Goal: Task Accomplishment & Management: Manage account settings

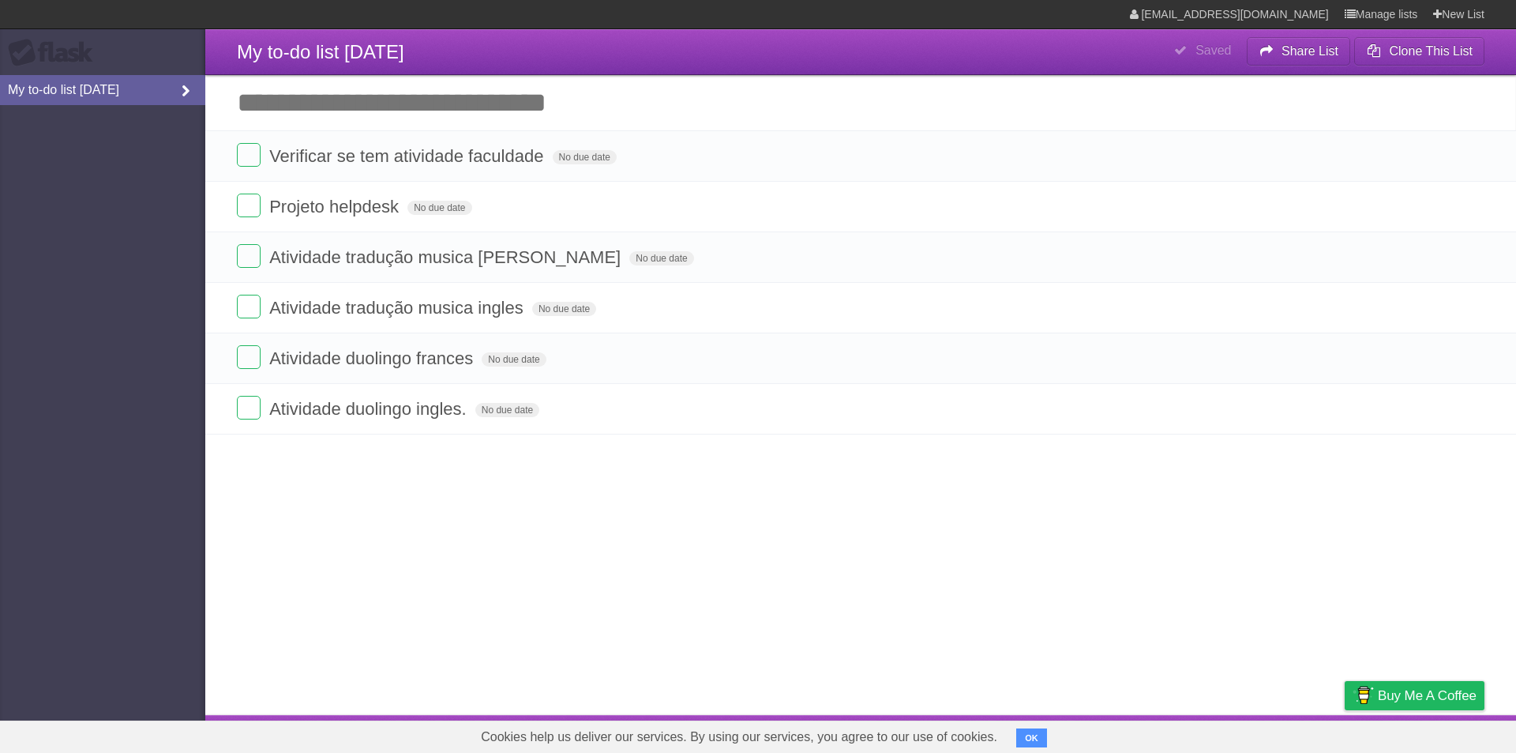
click at [186, 88] on icon at bounding box center [186, 91] width 24 height 17
click at [96, 186] on aside "Flask My to-do list [DATE]" at bounding box center [102, 376] width 205 height 753
click at [573, 158] on span "No due date" at bounding box center [585, 157] width 64 height 14
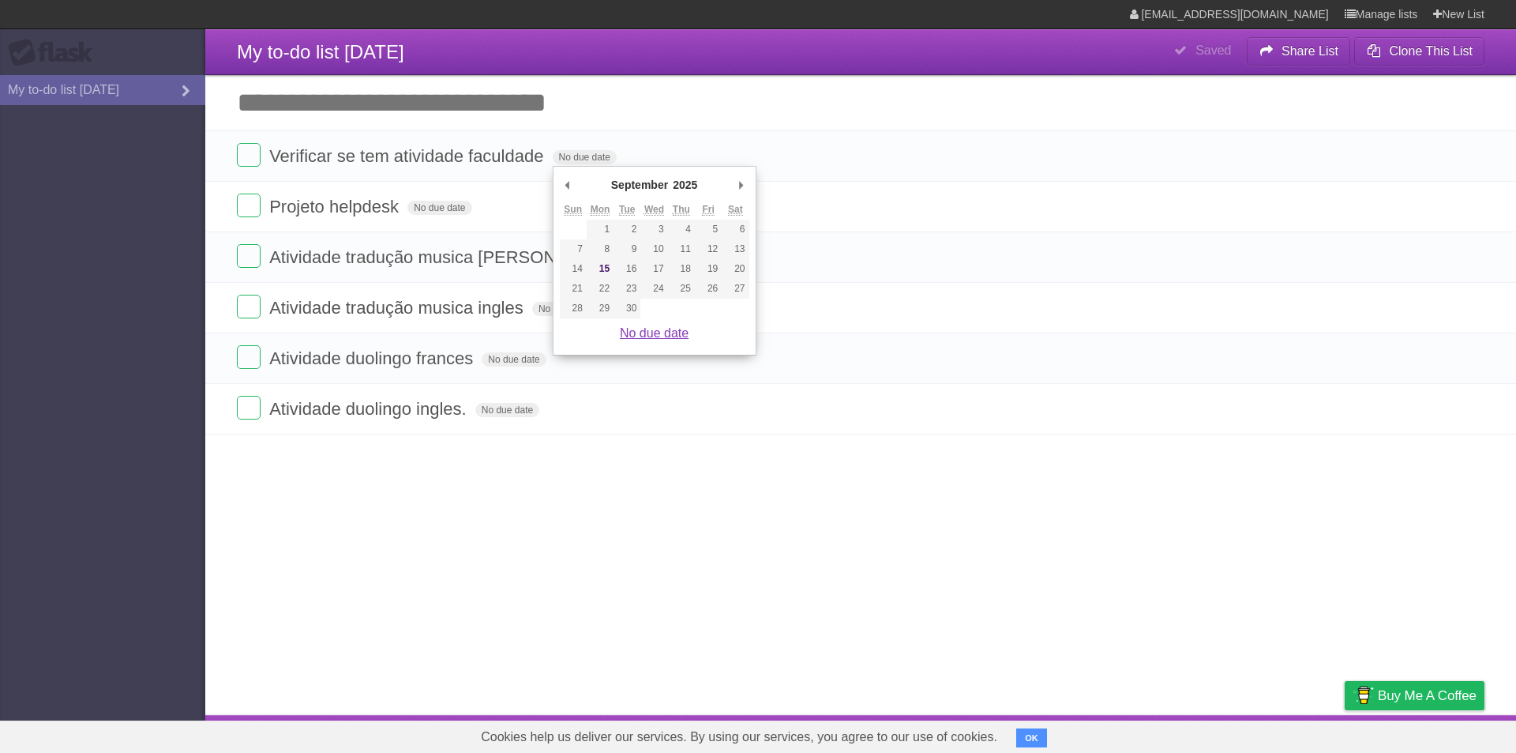
click at [654, 334] on link "No due date" at bounding box center [654, 332] width 69 height 13
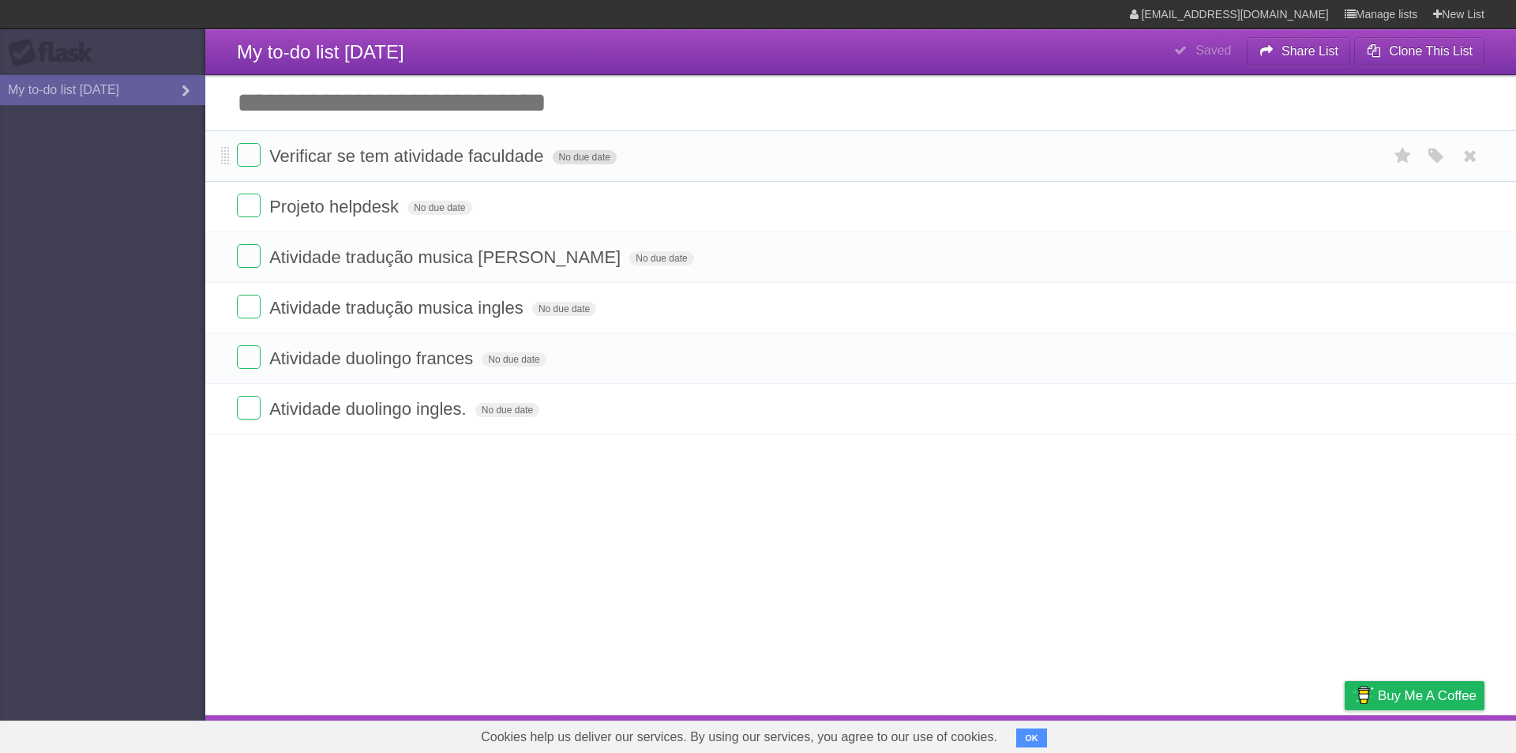
click at [567, 154] on span "No due date" at bounding box center [585, 157] width 64 height 14
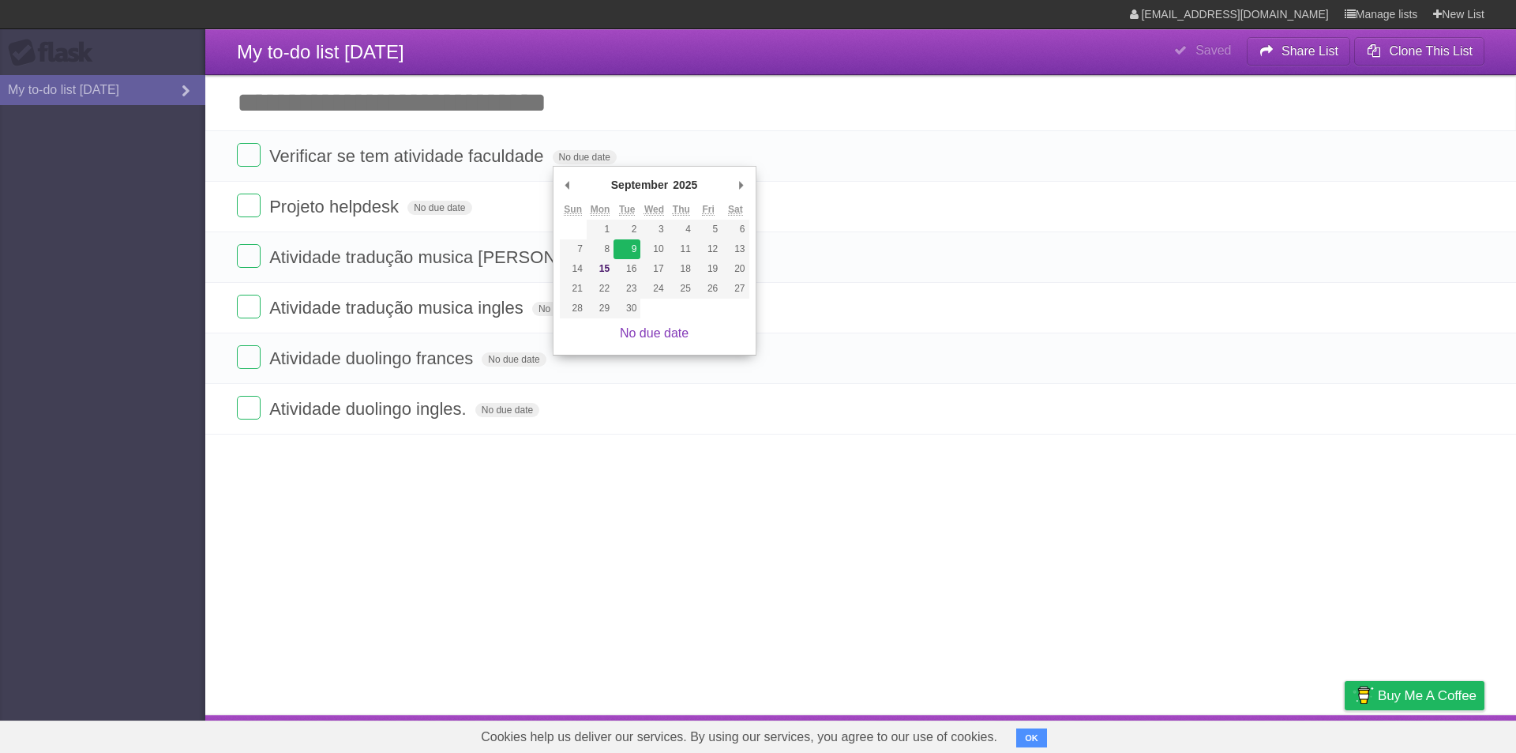
type span "[DATE]"
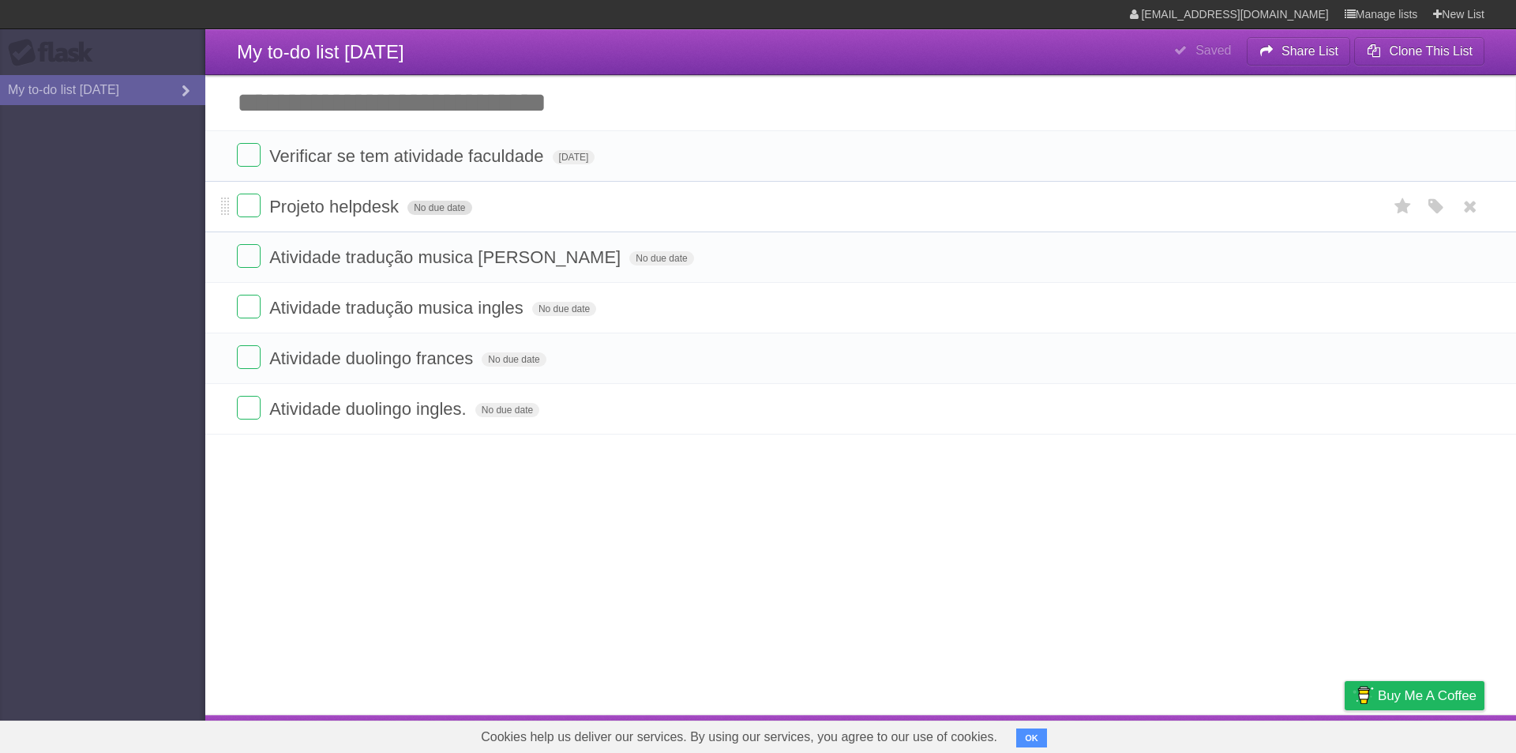
click at [455, 204] on span "No due date" at bounding box center [439, 208] width 64 height 14
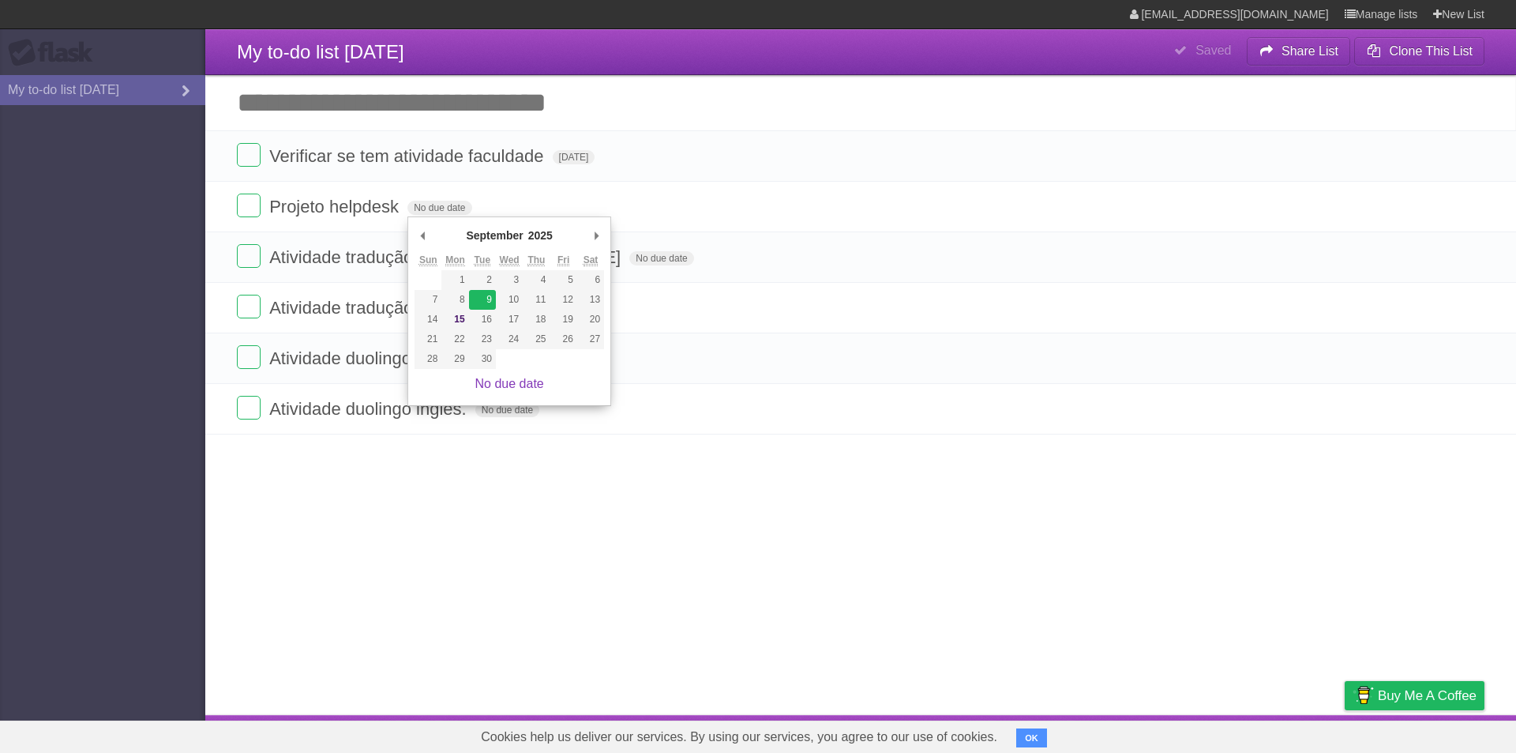
type span "[DATE]"
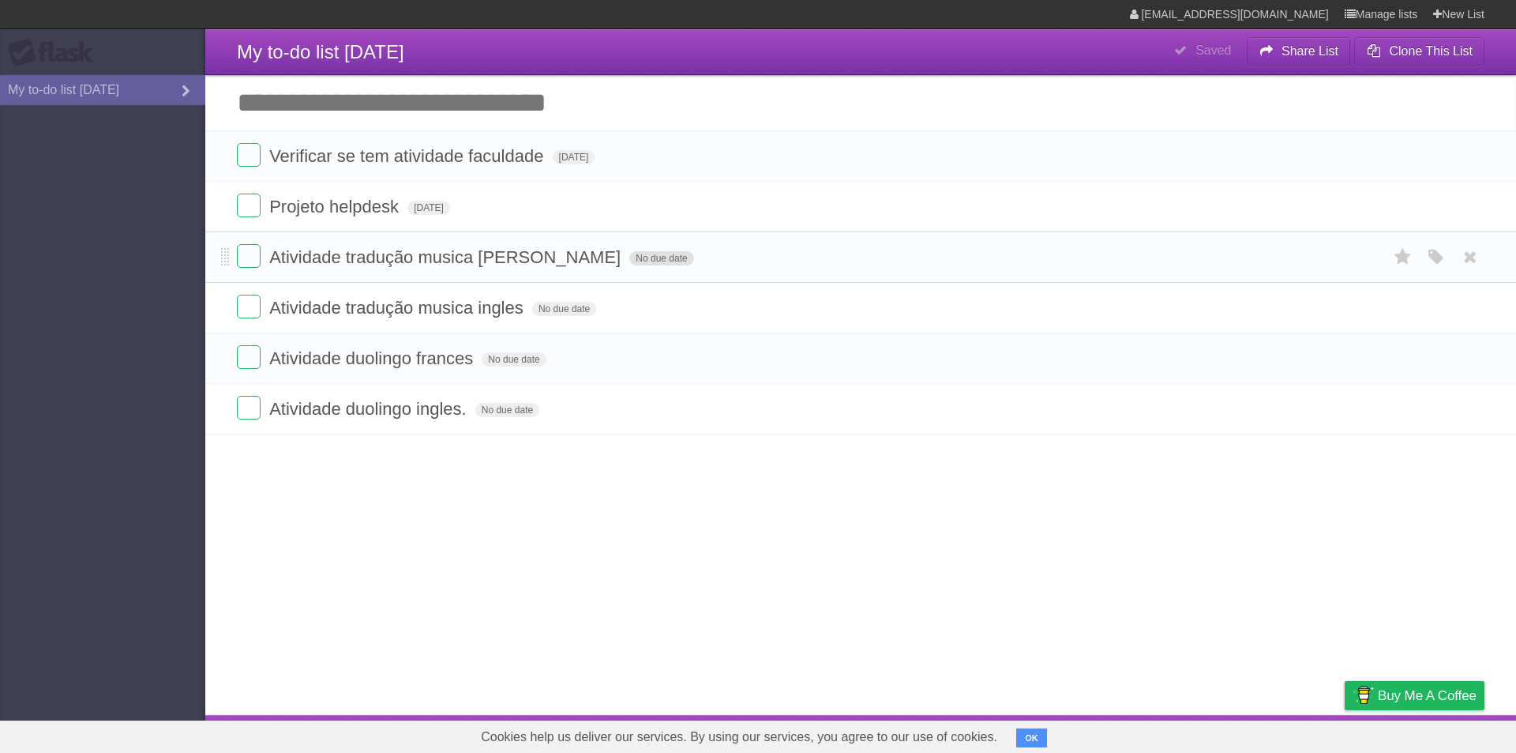
click at [629, 262] on span "No due date" at bounding box center [661, 258] width 64 height 14
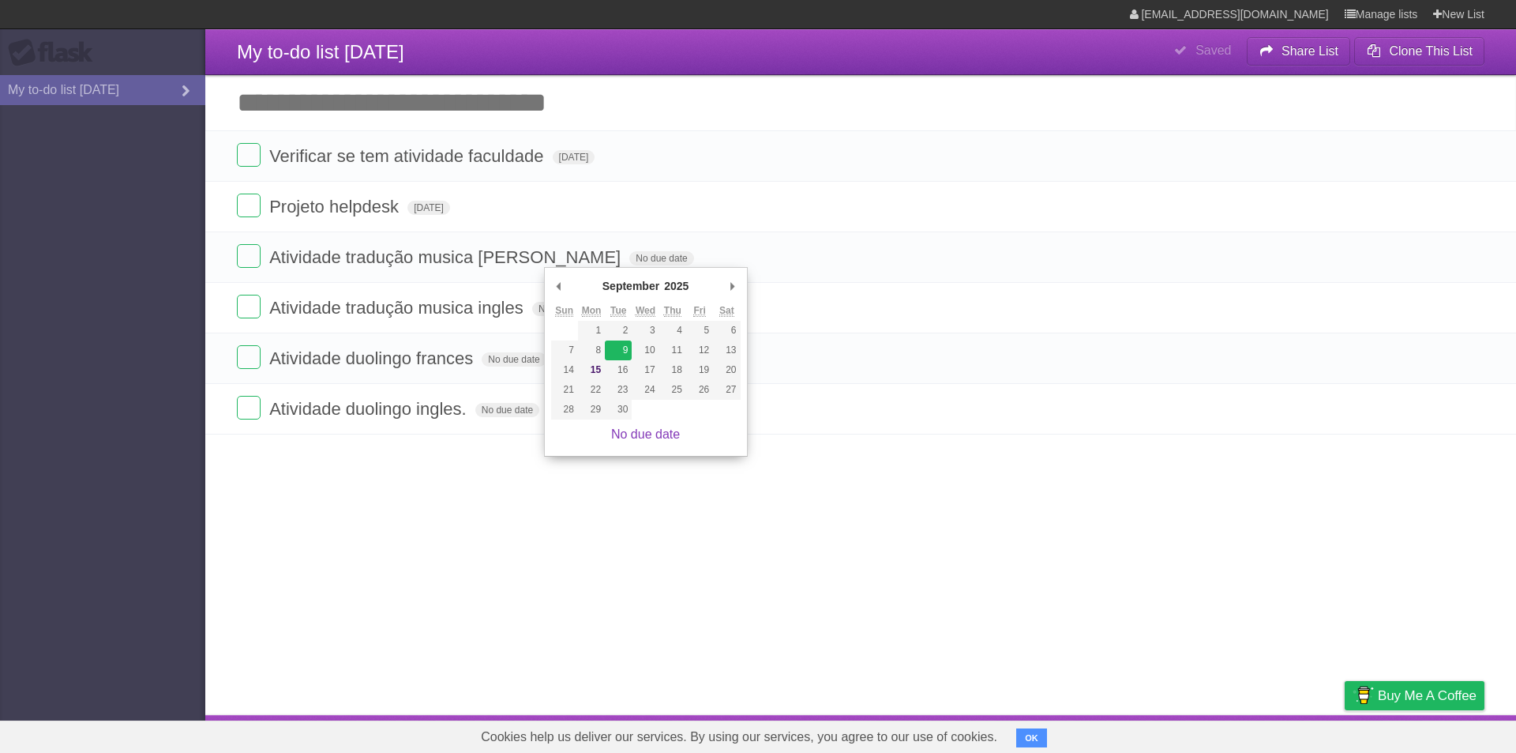
type span "[DATE]"
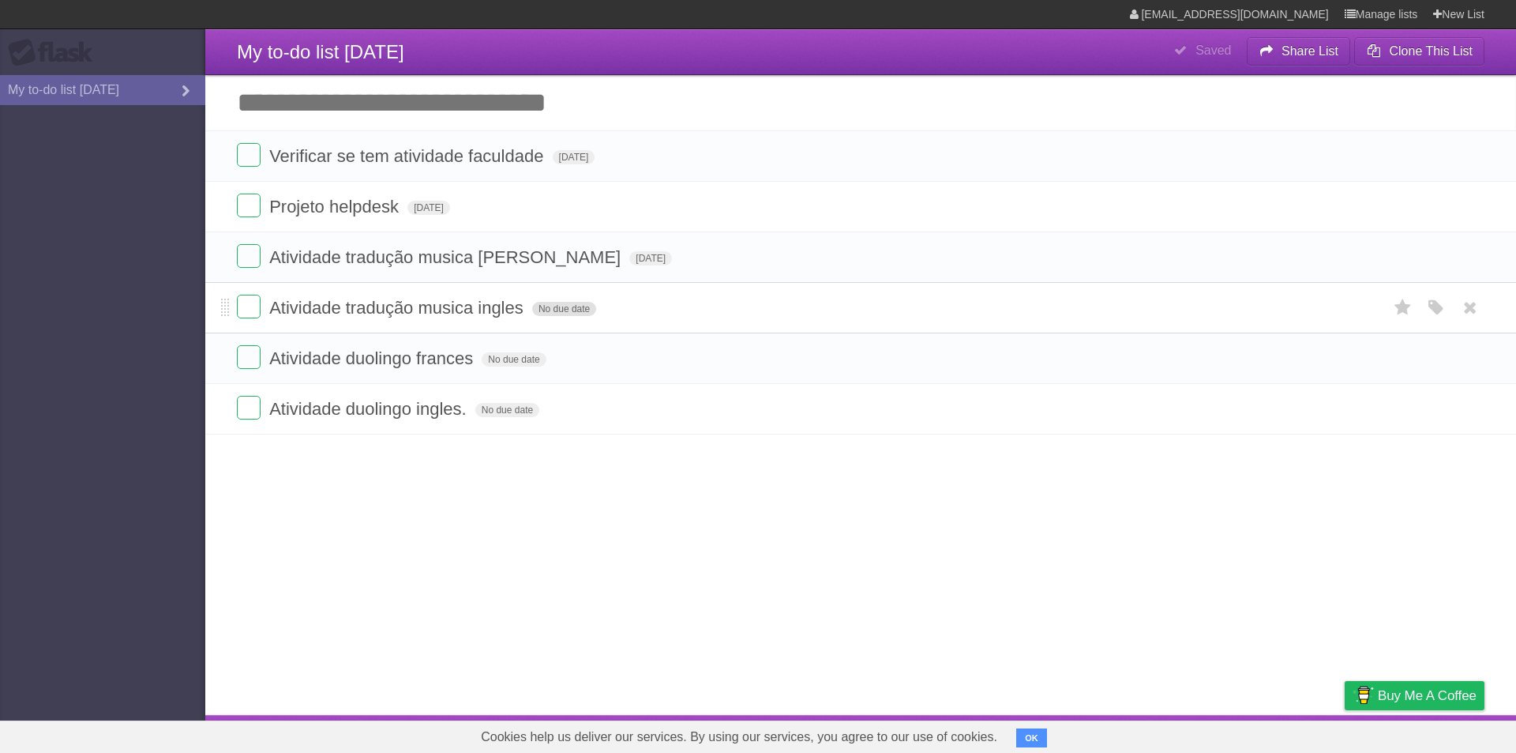
click at [572, 314] on span "No due date" at bounding box center [564, 309] width 64 height 14
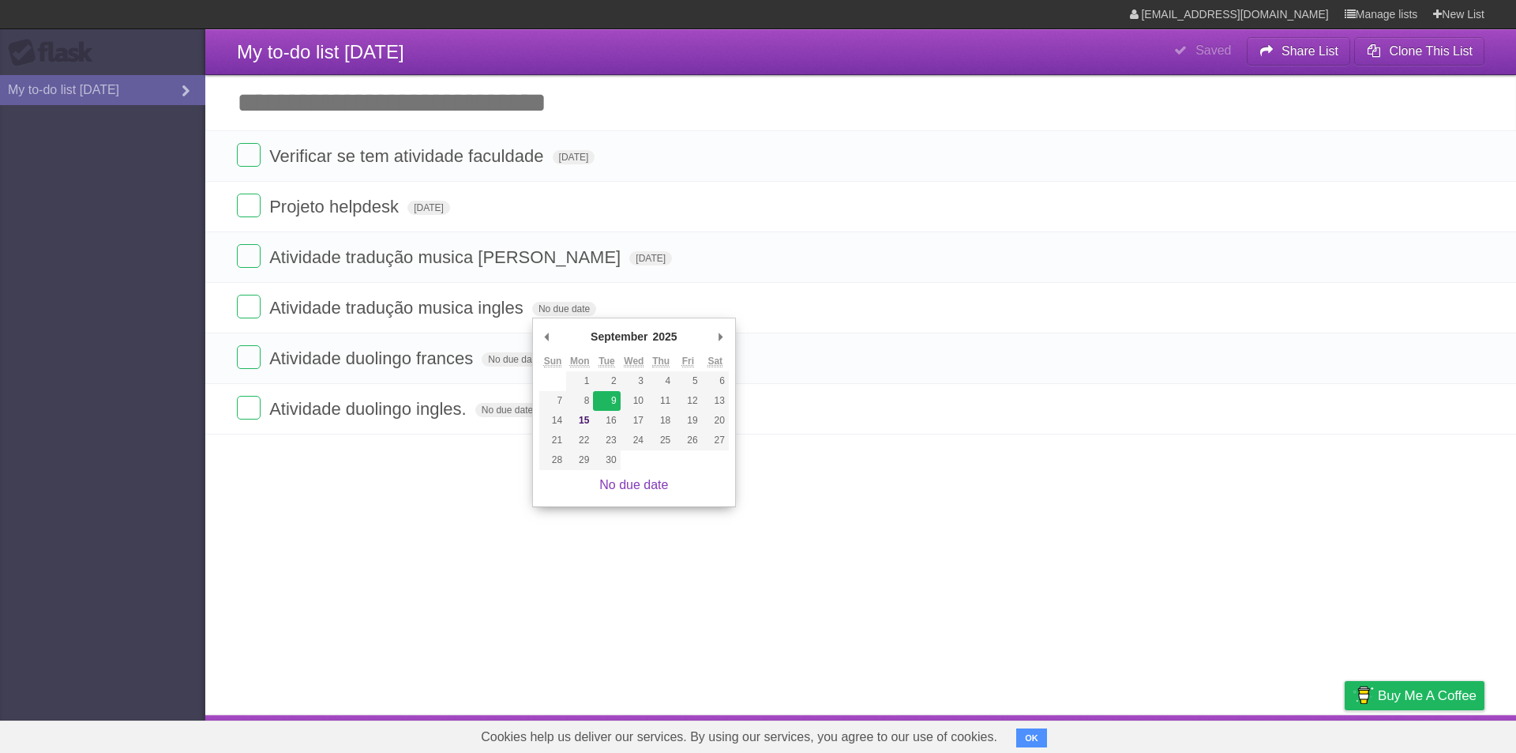
type span "[DATE]"
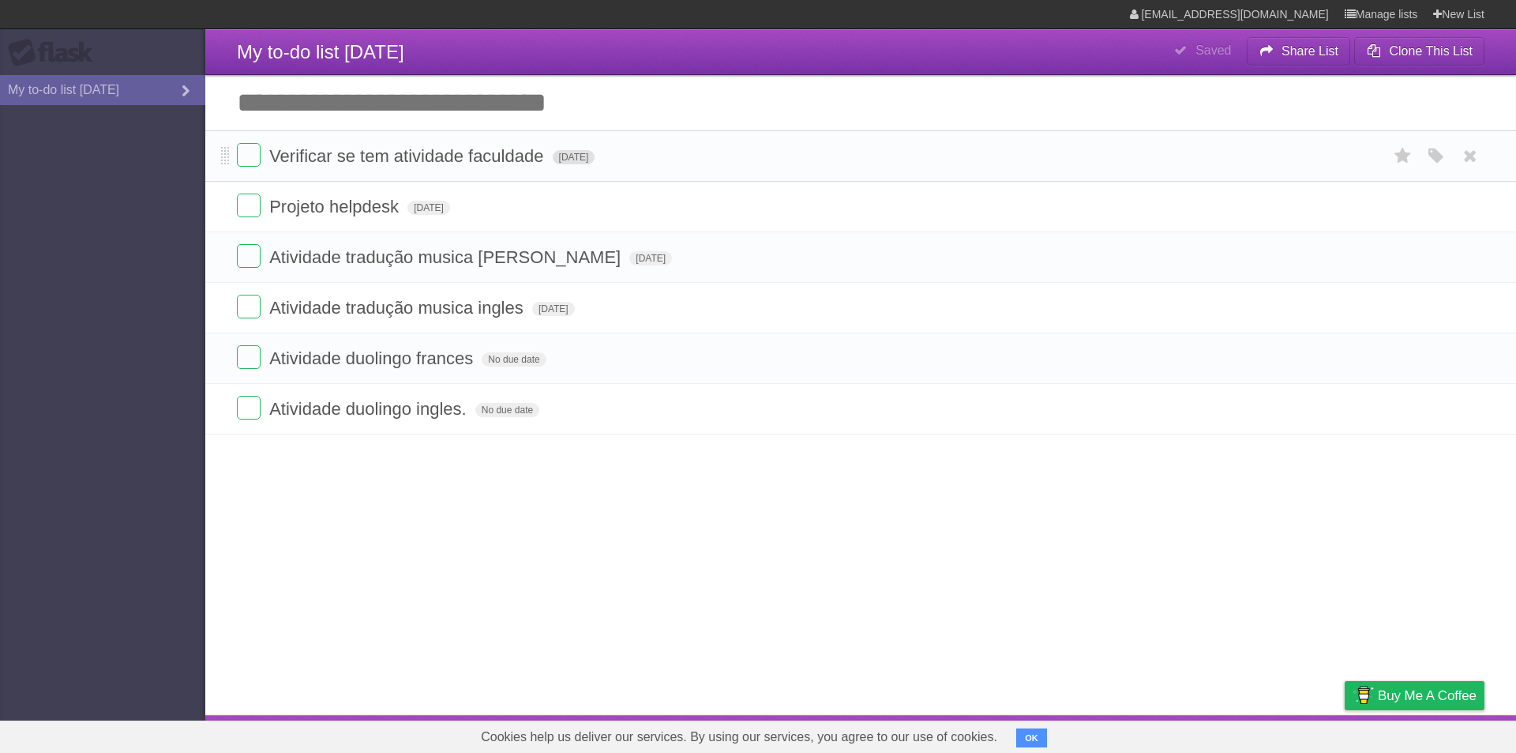
click at [595, 161] on span "[DATE]" at bounding box center [574, 157] width 43 height 14
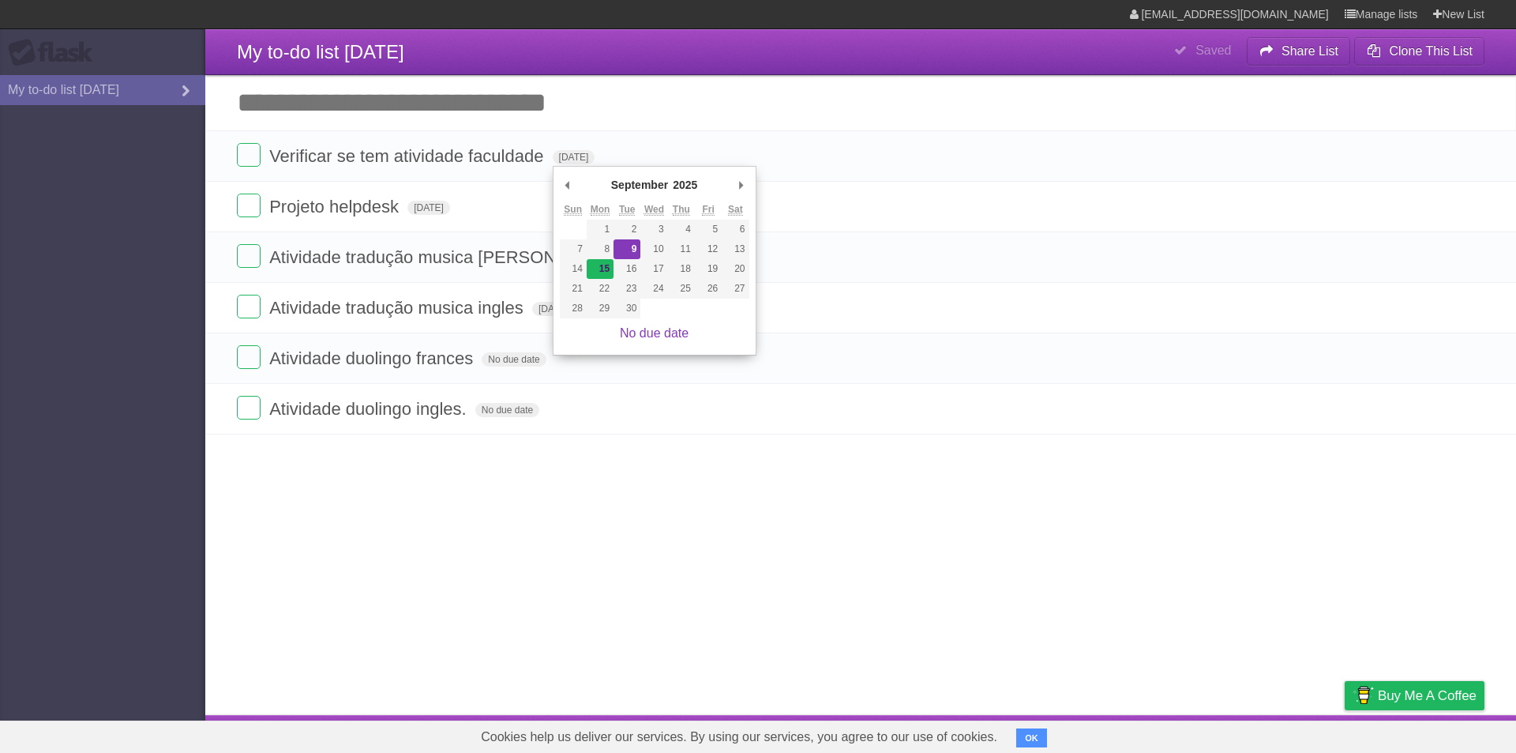
type span "[DATE]"
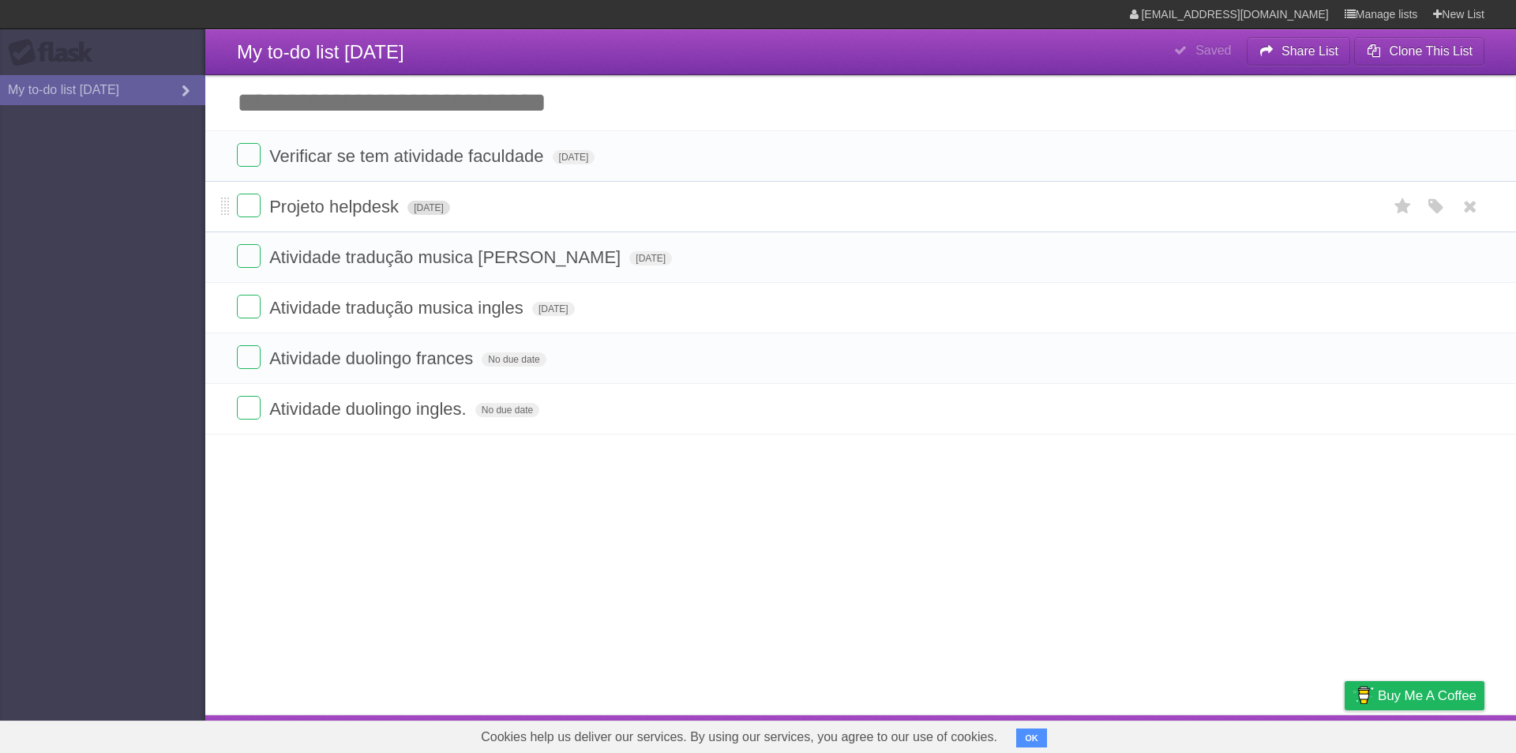
click at [445, 207] on span "[DATE]" at bounding box center [428, 208] width 43 height 14
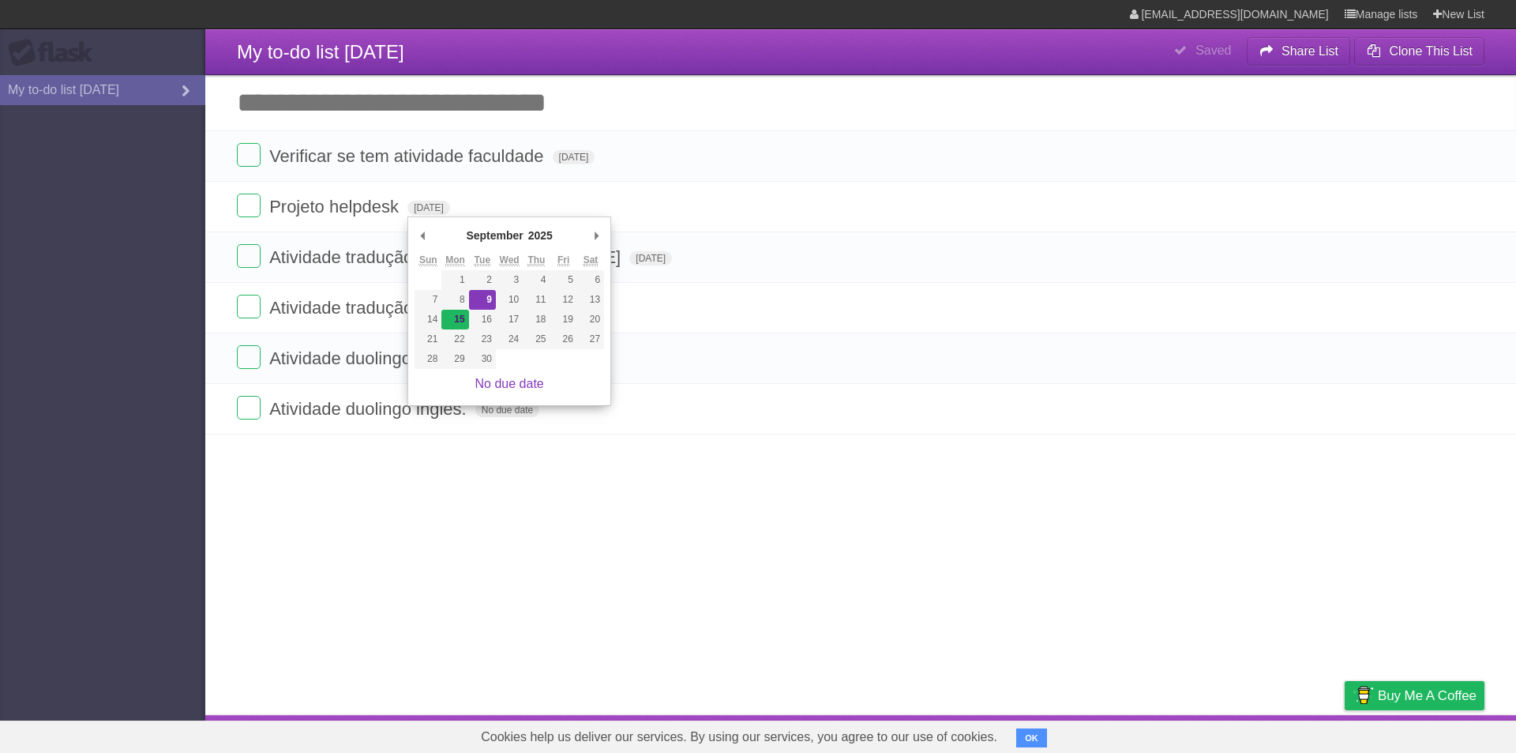
type span "[DATE]"
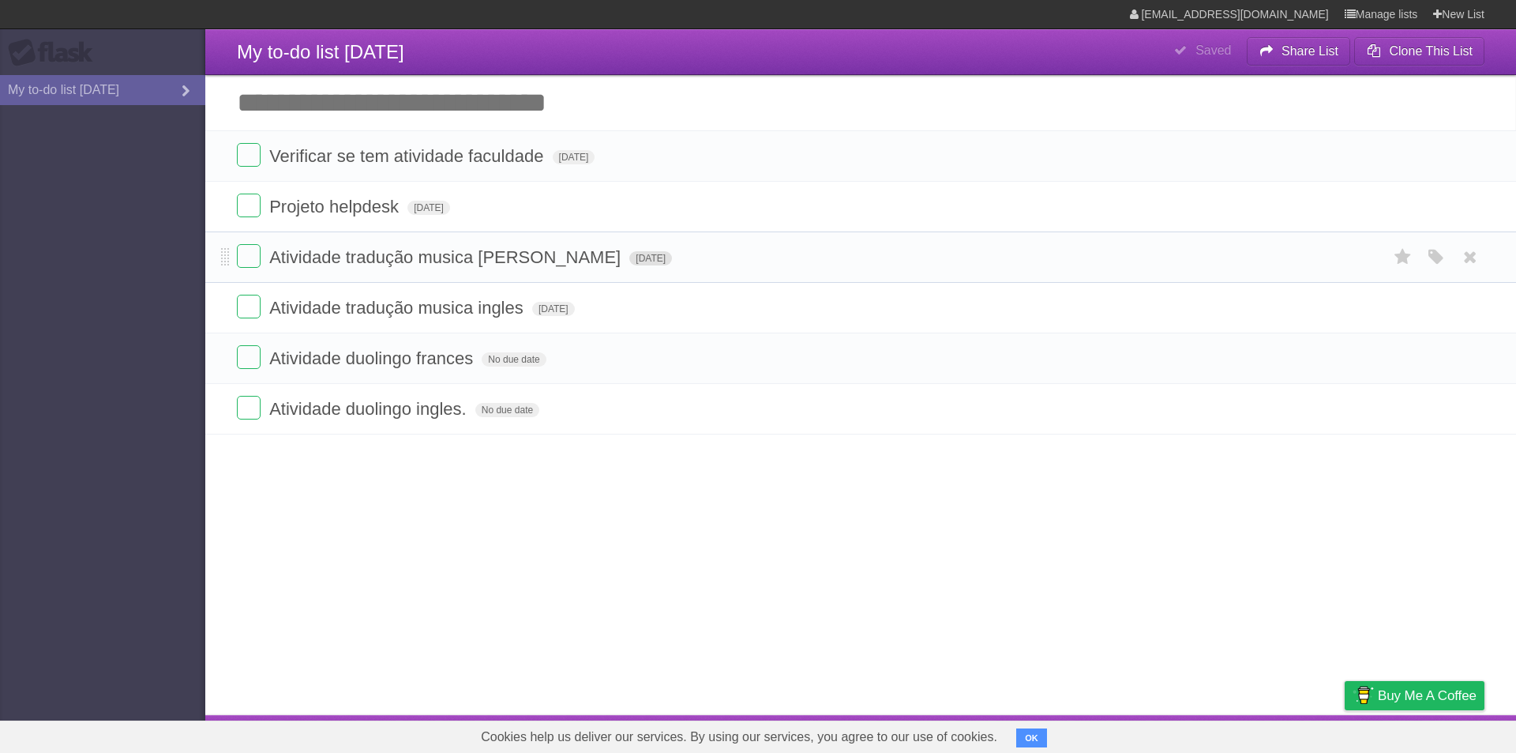
click at [629, 262] on span "[DATE]" at bounding box center [650, 258] width 43 height 14
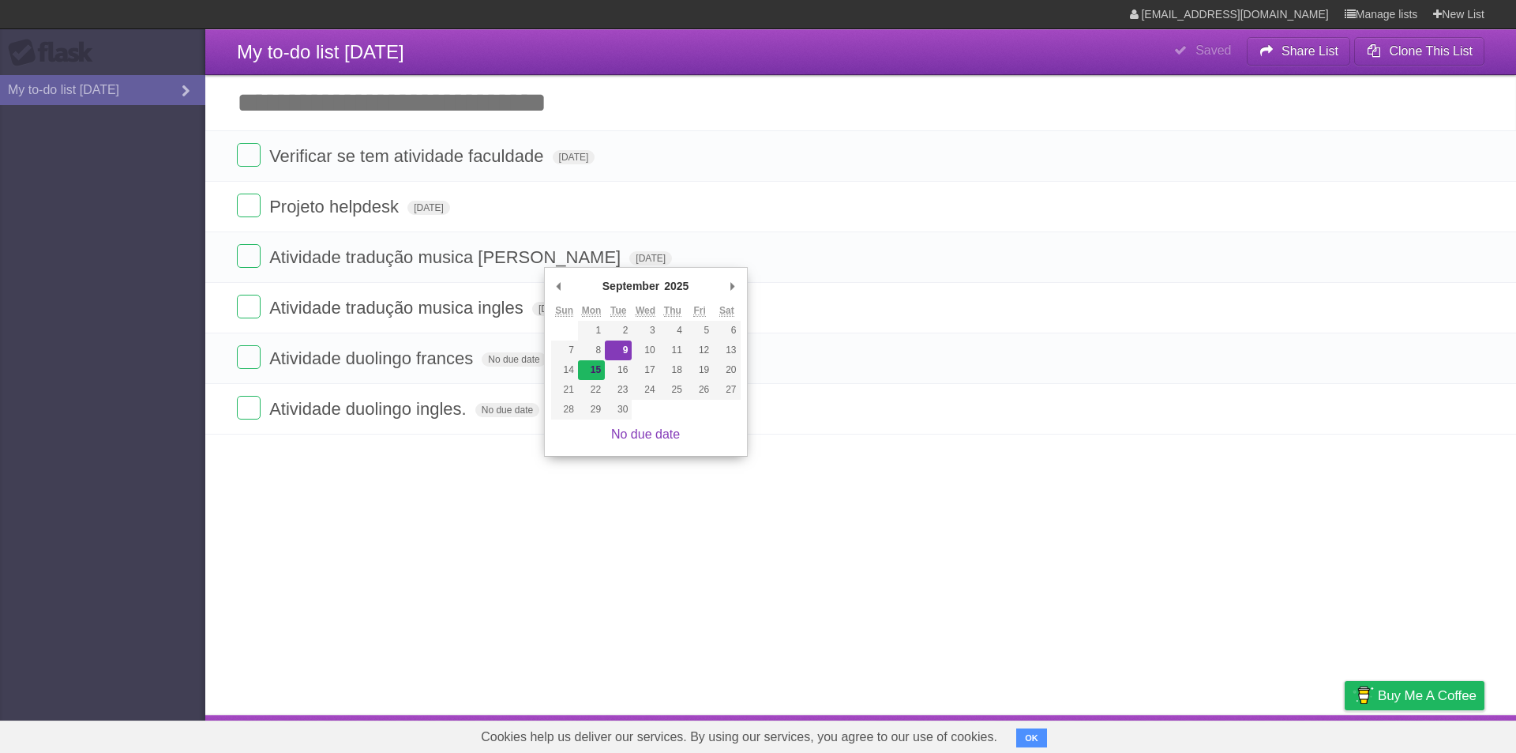
type span "[DATE]"
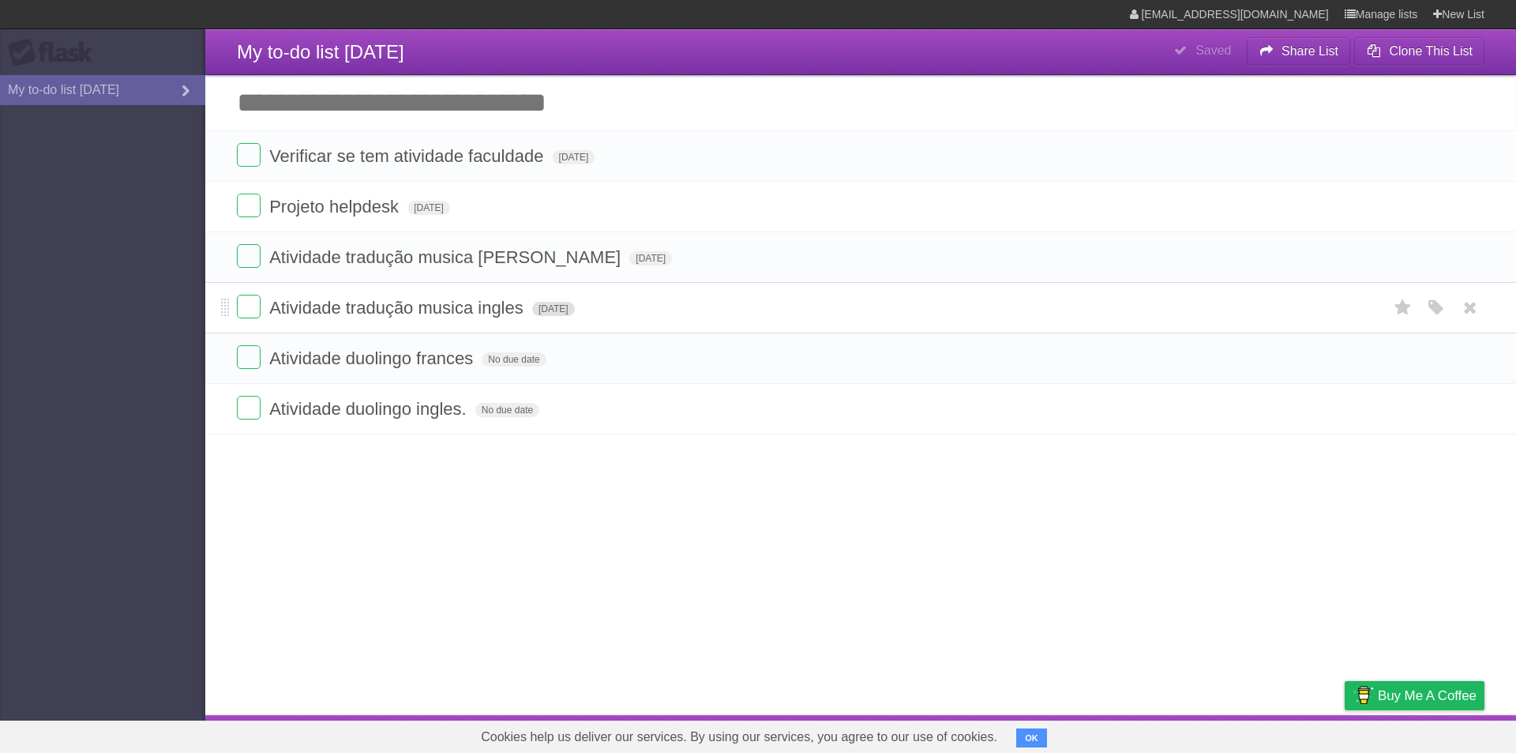
click at [575, 312] on span "[DATE]" at bounding box center [553, 309] width 43 height 14
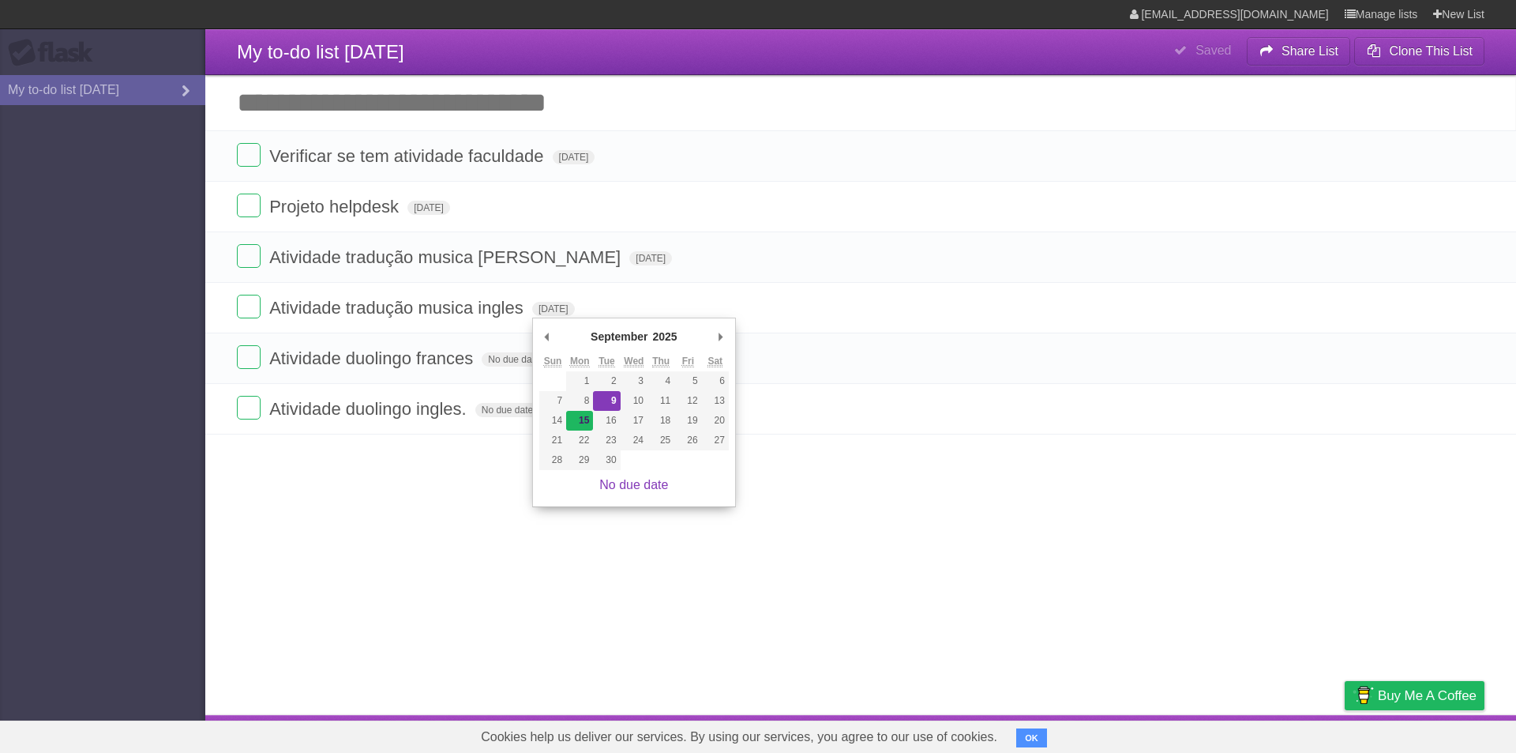
type span "[DATE]"
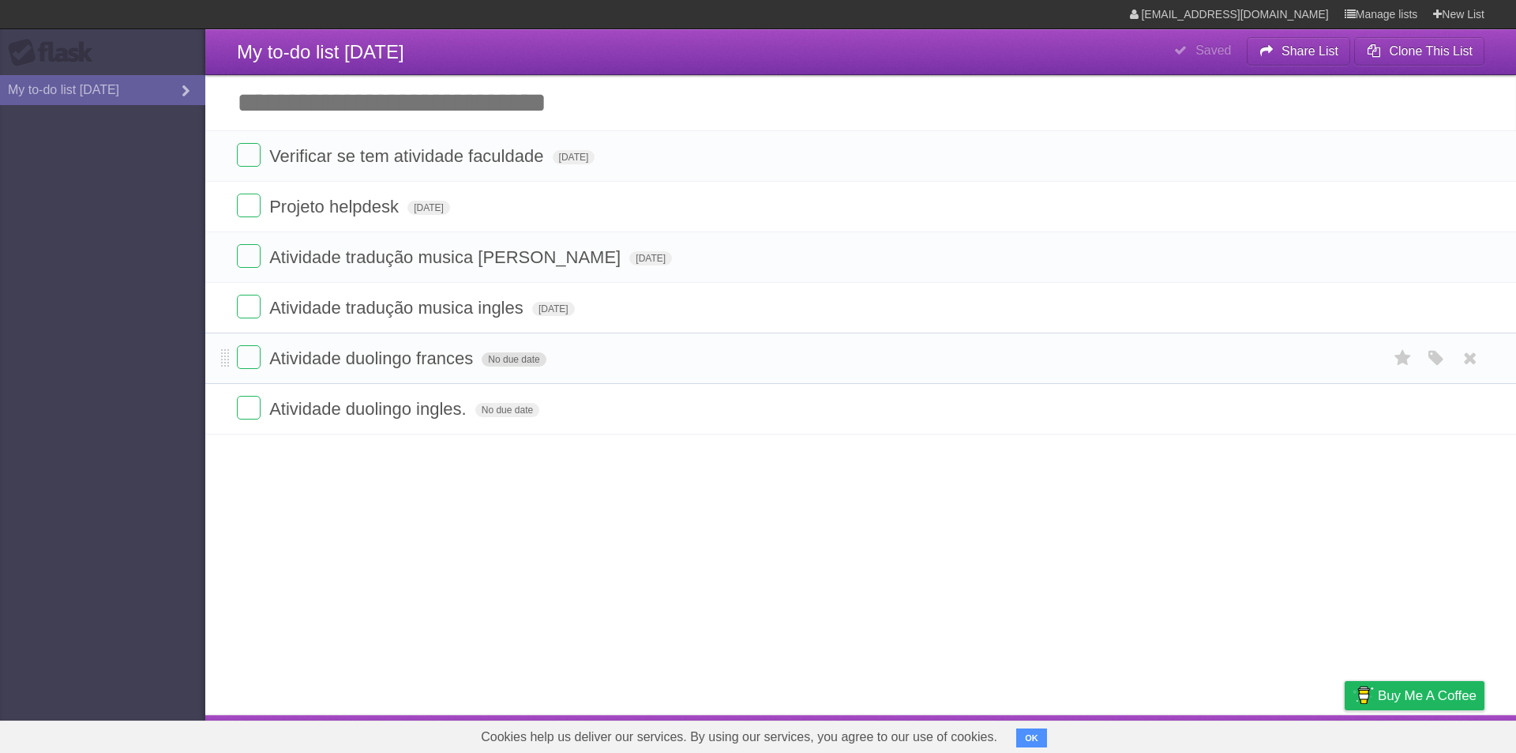
click at [523, 362] on span "No due date" at bounding box center [514, 359] width 64 height 14
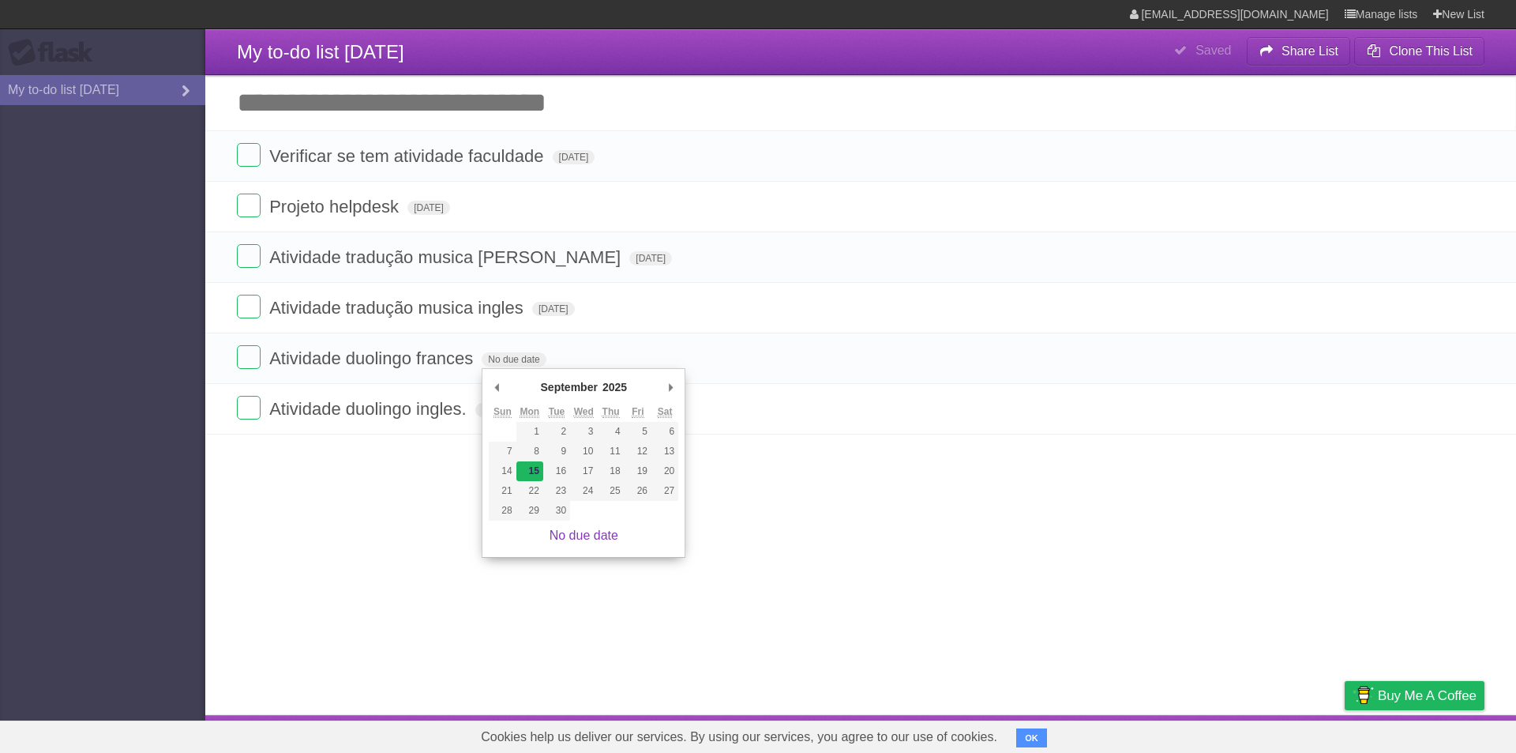
type span "[DATE]"
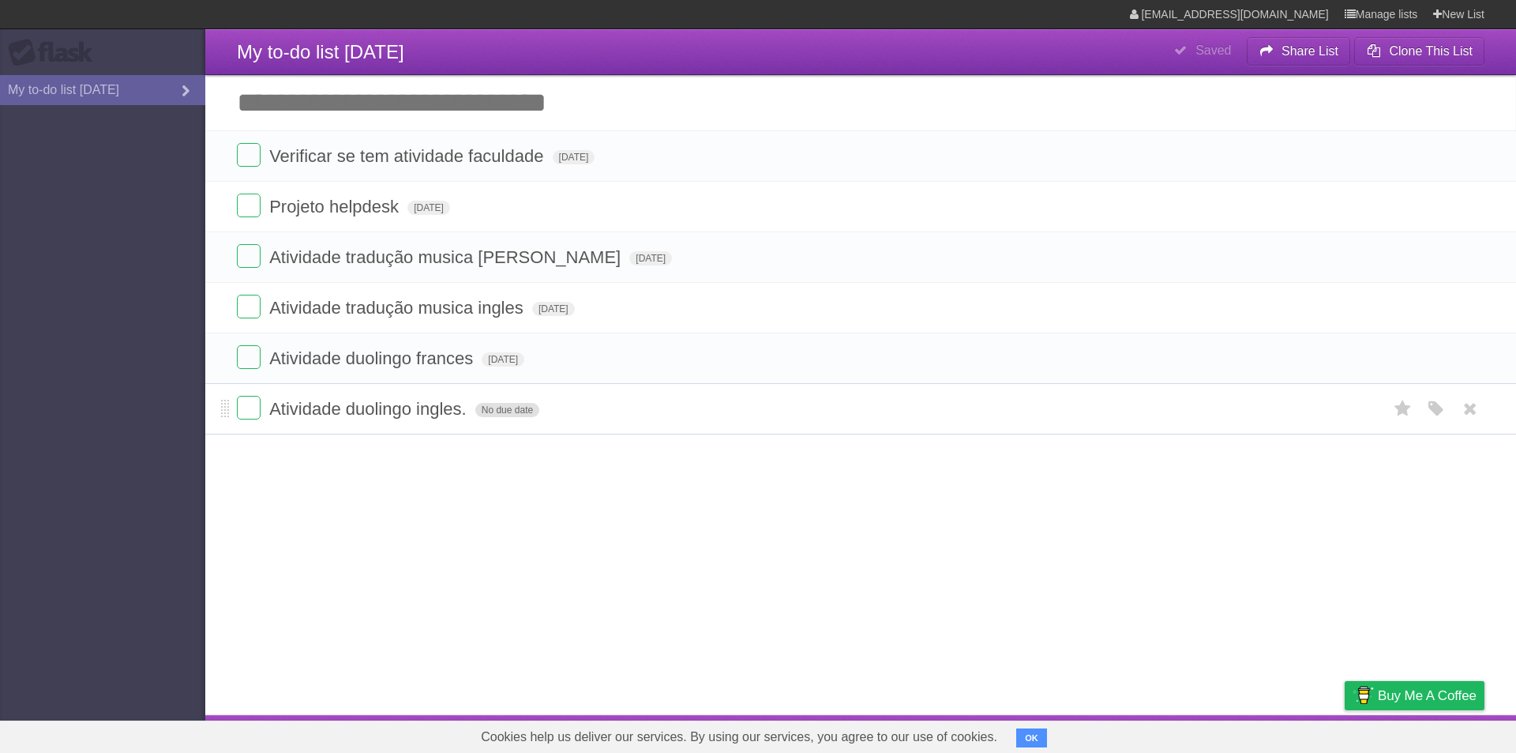
click at [520, 409] on span "No due date" at bounding box center [507, 410] width 64 height 14
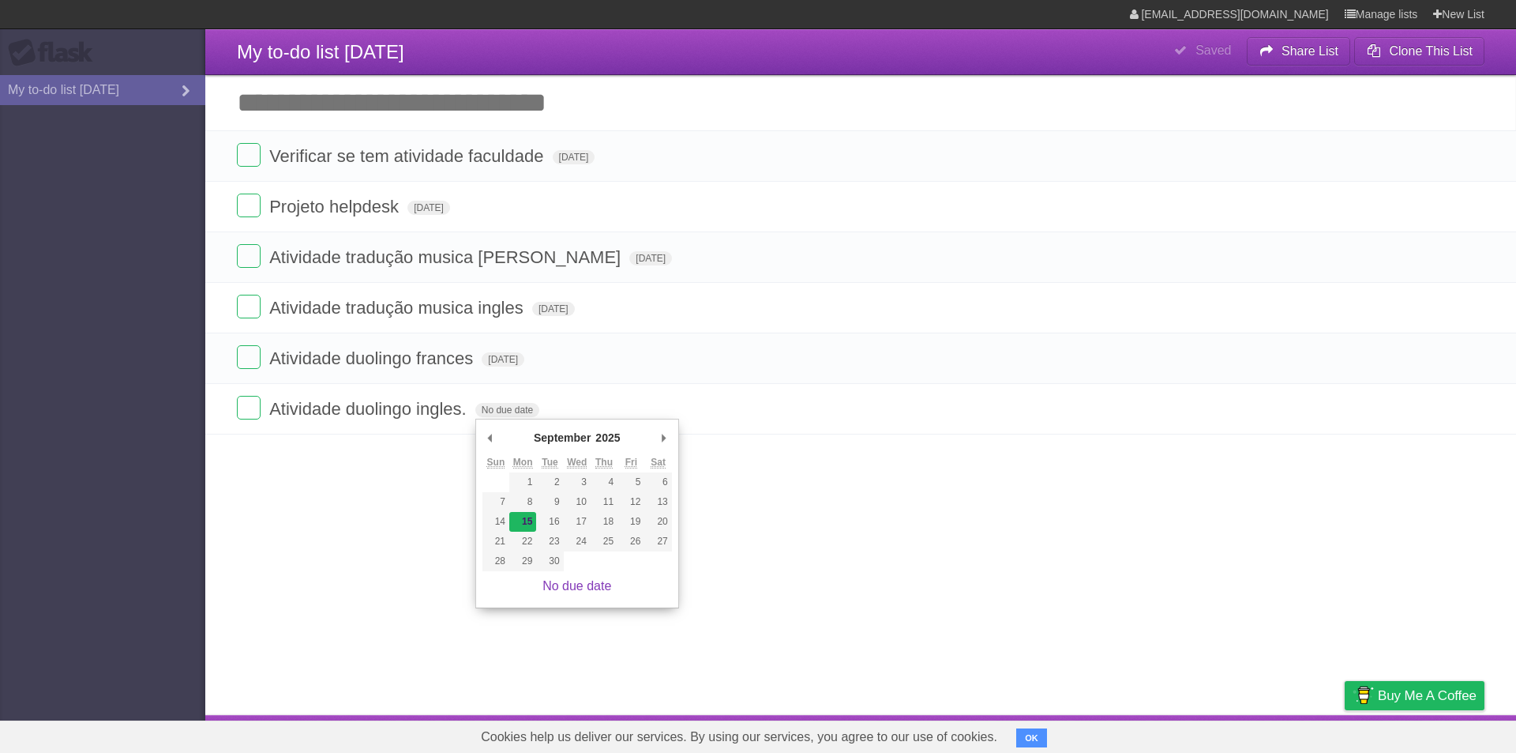
type span "[DATE]"
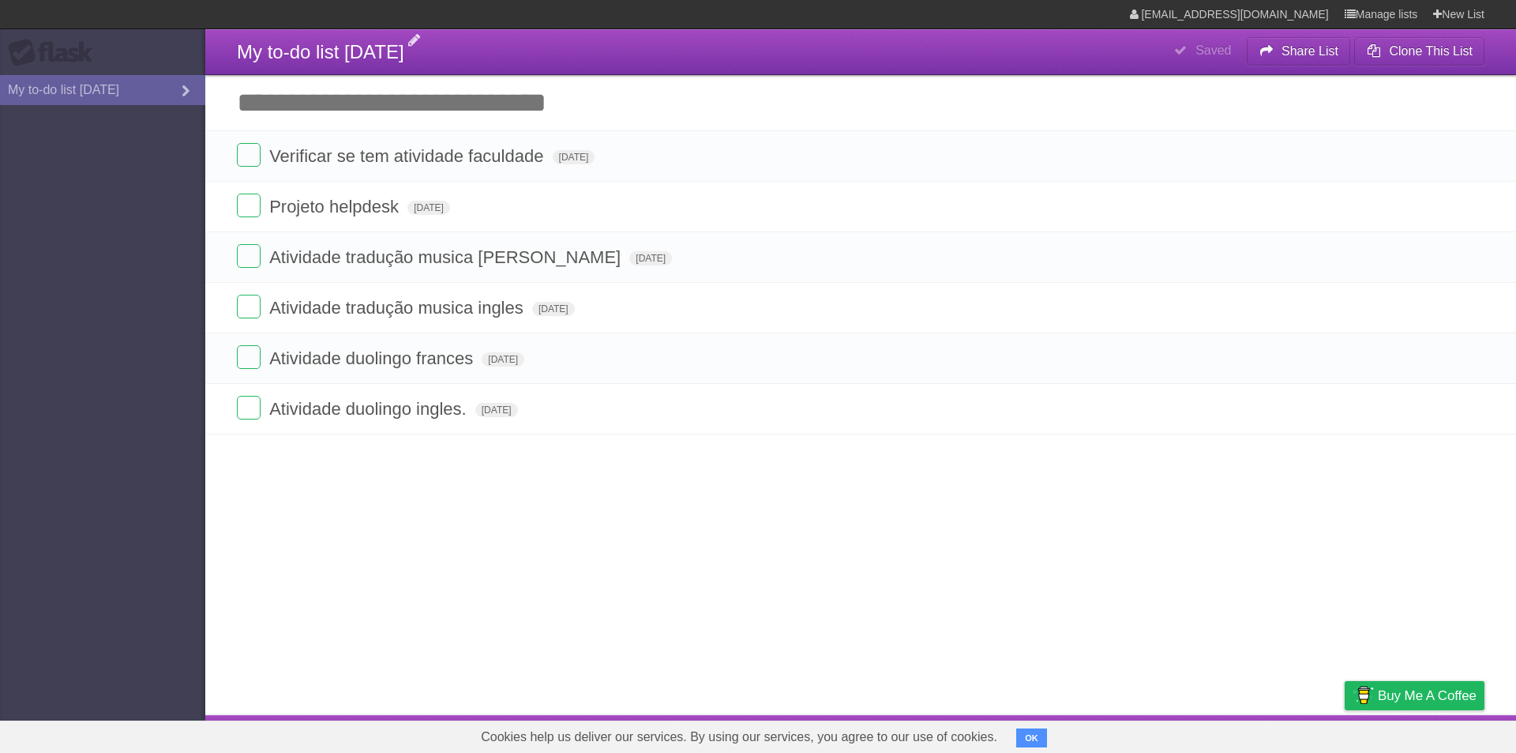
click at [362, 60] on span "My to-do list [DATE]" at bounding box center [320, 51] width 167 height 21
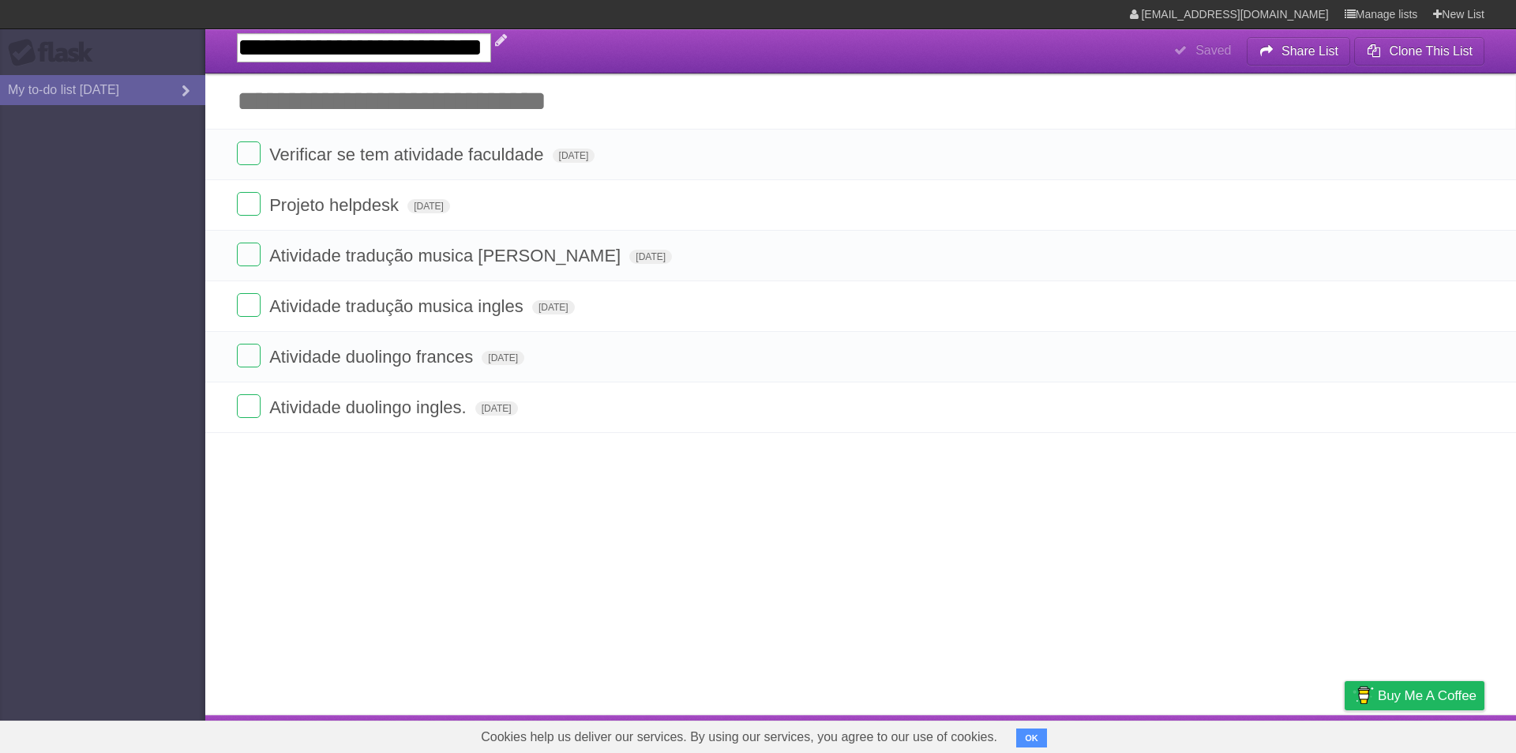
click at [396, 49] on input "**********" at bounding box center [364, 47] width 254 height 29
drag, startPoint x: 385, startPoint y: 47, endPoint x: 521, endPoint y: 47, distance: 135.8
click at [491, 47] on input "**********" at bounding box center [364, 47] width 254 height 29
type input "**********"
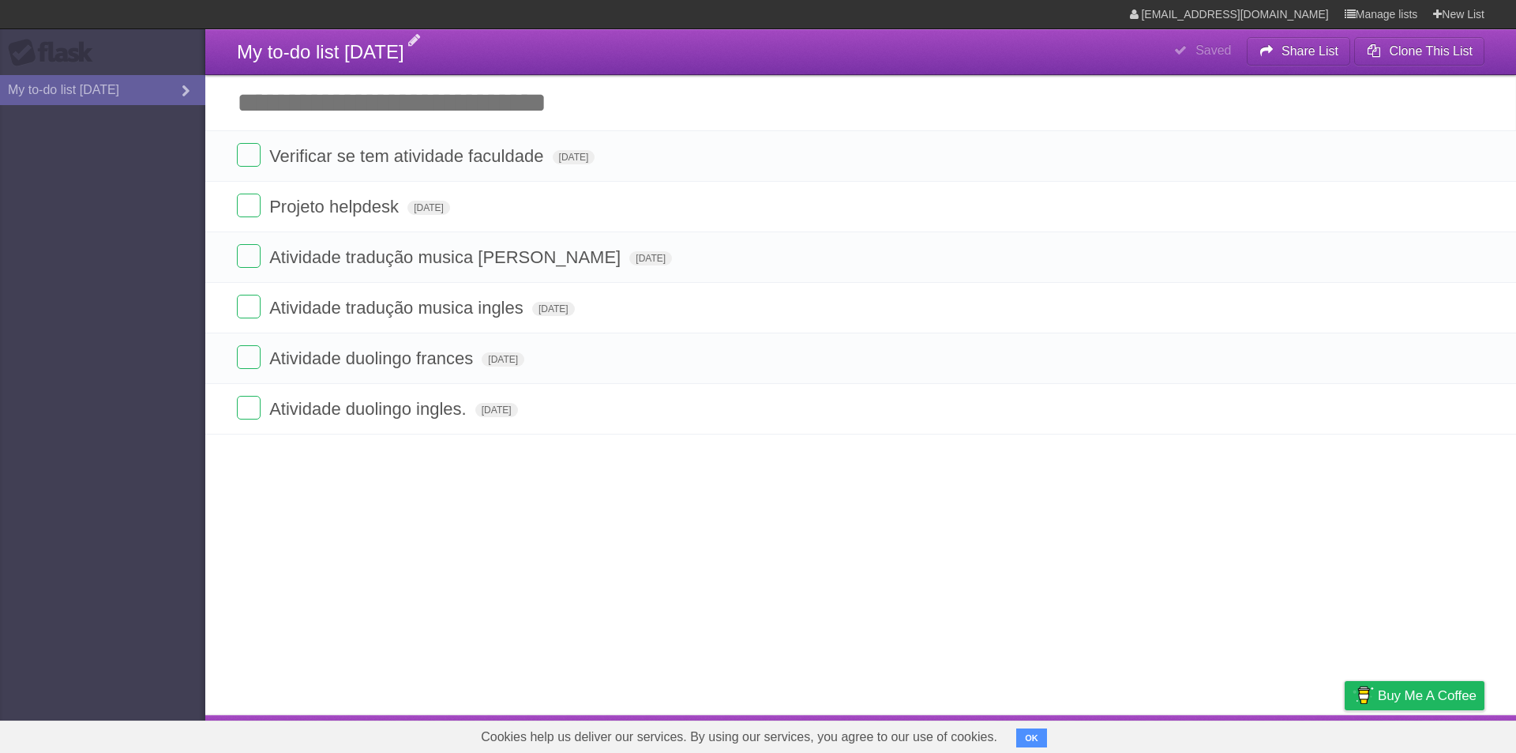
click at [655, 100] on input "Add another task" at bounding box center [860, 102] width 1311 height 55
click at [251, 405] on label at bounding box center [249, 408] width 24 height 24
click at [245, 361] on label at bounding box center [249, 357] width 24 height 24
click at [245, 309] on label at bounding box center [249, 307] width 24 height 24
click at [258, 247] on label at bounding box center [249, 256] width 24 height 24
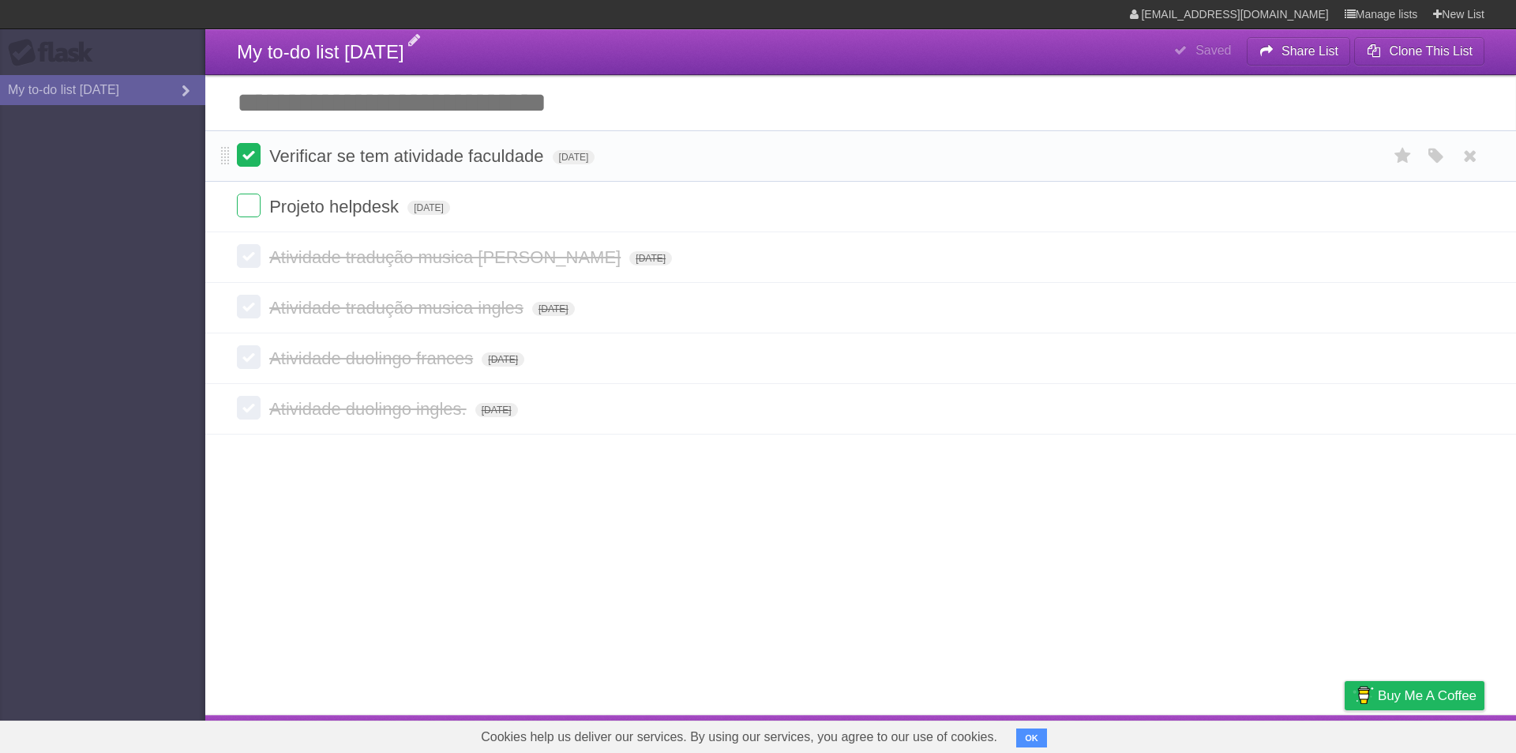
click at [255, 163] on label at bounding box center [249, 155] width 24 height 24
drag, startPoint x: 787, startPoint y: 312, endPoint x: 878, endPoint y: 199, distance: 144.9
click at [881, 194] on ul "Verificar se tem atividade faculdade [DATE] White Red Blue Green Purple Orange …" at bounding box center [860, 308] width 1311 height 253
click at [824, 342] on li "Atividade duolingo [PERSON_NAME][DATE] White Red Blue Green Purple Orange" at bounding box center [860, 357] width 1311 height 51
